Goal: Task Accomplishment & Management: Manage account settings

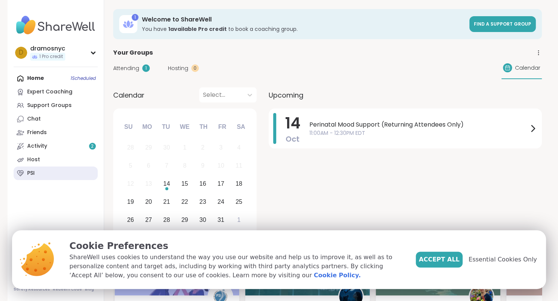
click at [64, 172] on link "PSI" at bounding box center [56, 174] width 84 height 14
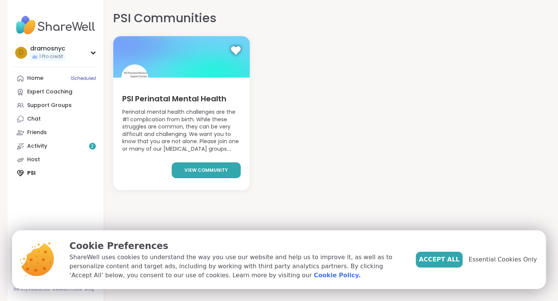
click at [223, 169] on span "view community" at bounding box center [205, 170] width 43 height 7
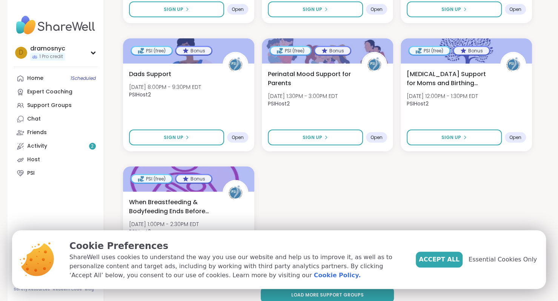
scroll to position [1047, 0]
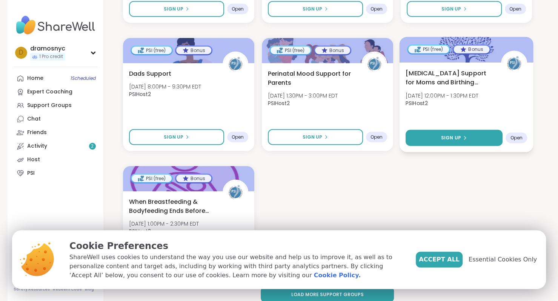
click at [446, 138] on span "Sign Up" at bounding box center [450, 138] width 20 height 7
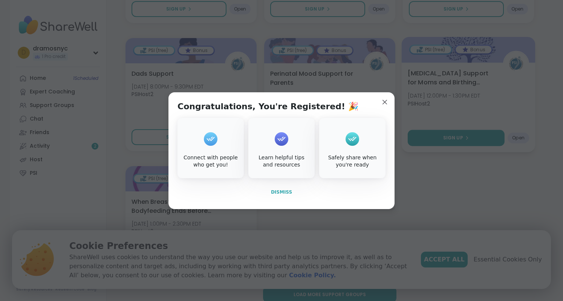
click at [281, 194] on span "Dismiss" at bounding box center [281, 192] width 21 height 5
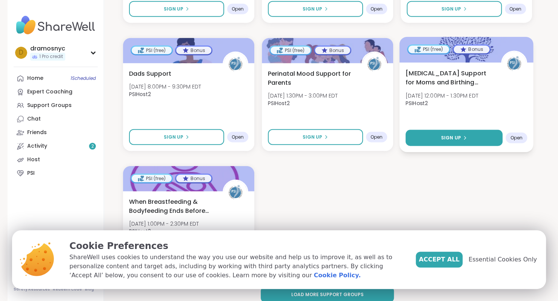
click at [428, 81] on span "[MEDICAL_DATA] Support for Moms and Birthing People" at bounding box center [448, 78] width 87 height 18
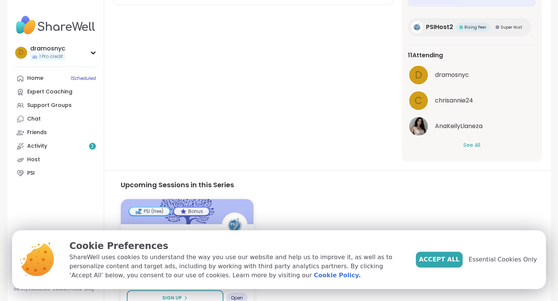
scroll to position [234, 0]
click at [418, 123] on img at bounding box center [418, 126] width 19 height 19
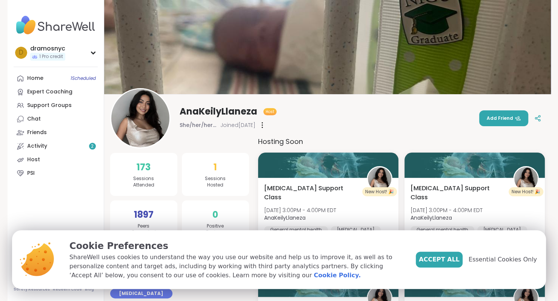
click at [437, 23] on img at bounding box center [327, 47] width 446 height 94
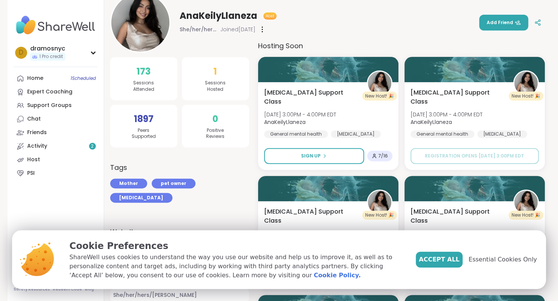
scroll to position [96, 0]
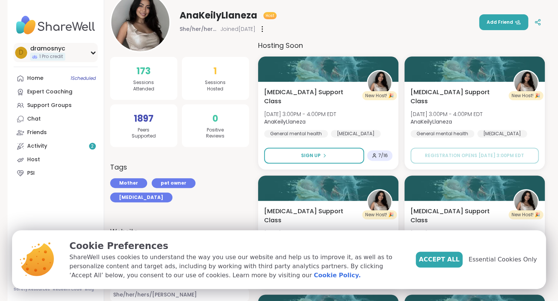
click at [58, 48] on div "dramosnyc" at bounding box center [47, 48] width 35 height 8
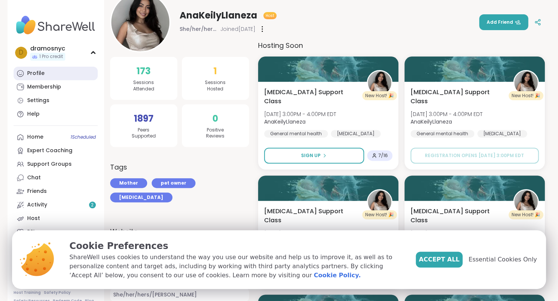
click at [48, 75] on link "Profile" at bounding box center [56, 74] width 84 height 14
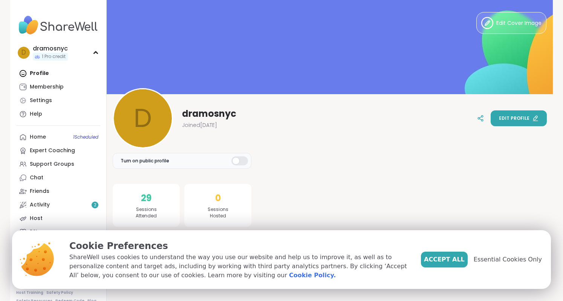
click at [518, 123] on button "Edit profile" at bounding box center [519, 118] width 56 height 16
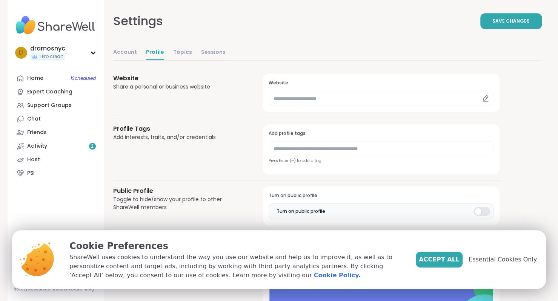
scroll to position [345, 0]
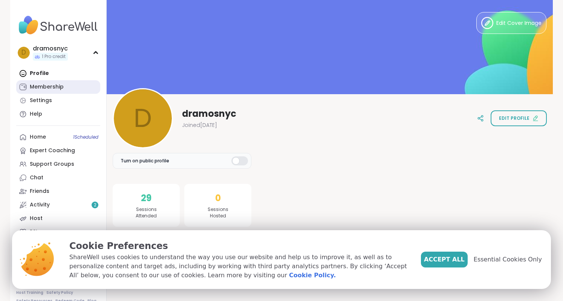
click at [45, 89] on div "Membership" at bounding box center [47, 87] width 34 height 8
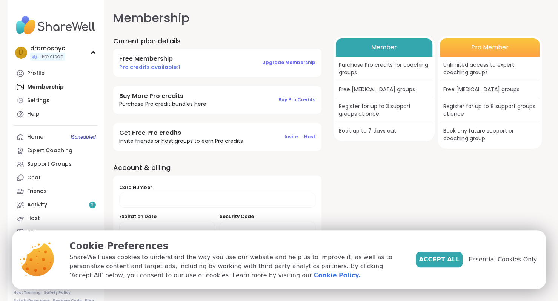
scroll to position [8, 0]
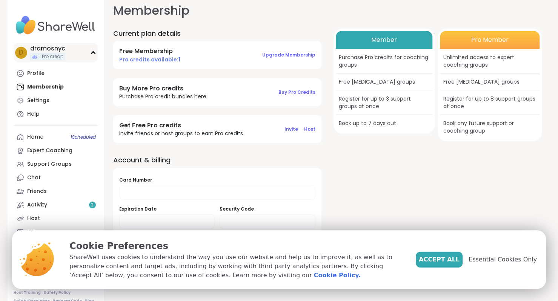
click at [55, 55] on span "1 Pro credit" at bounding box center [51, 57] width 24 height 6
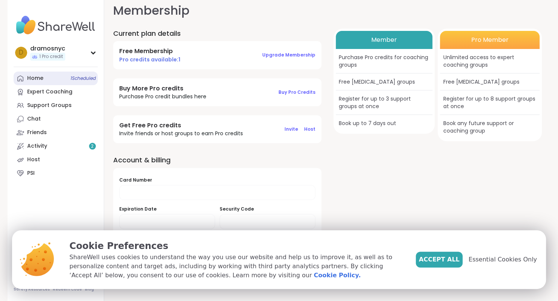
click at [34, 78] on div "Home 1 Scheduled" at bounding box center [35, 79] width 16 height 8
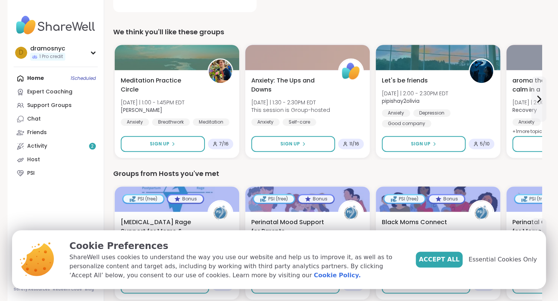
scroll to position [226, 0]
